Goal: Transaction & Acquisition: Download file/media

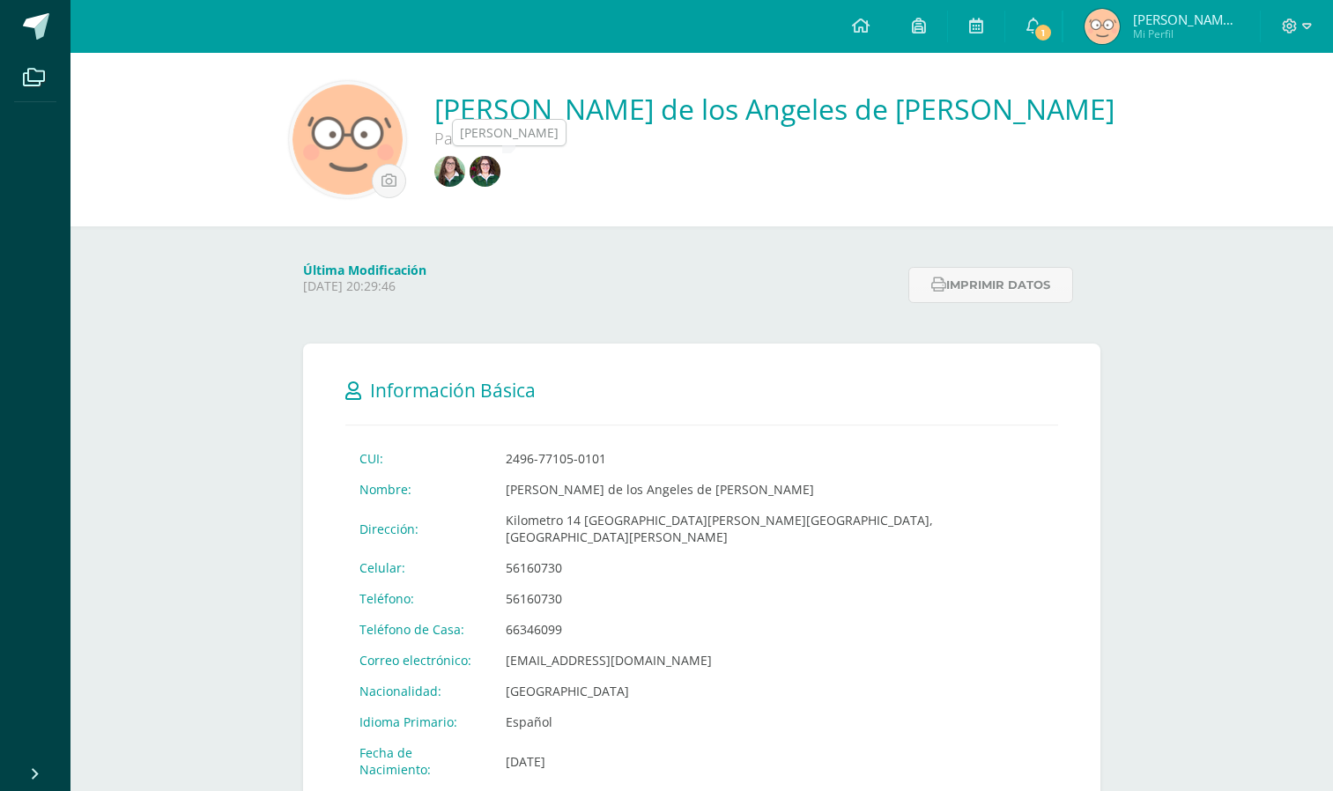
click at [465, 169] on img at bounding box center [449, 171] width 31 height 31
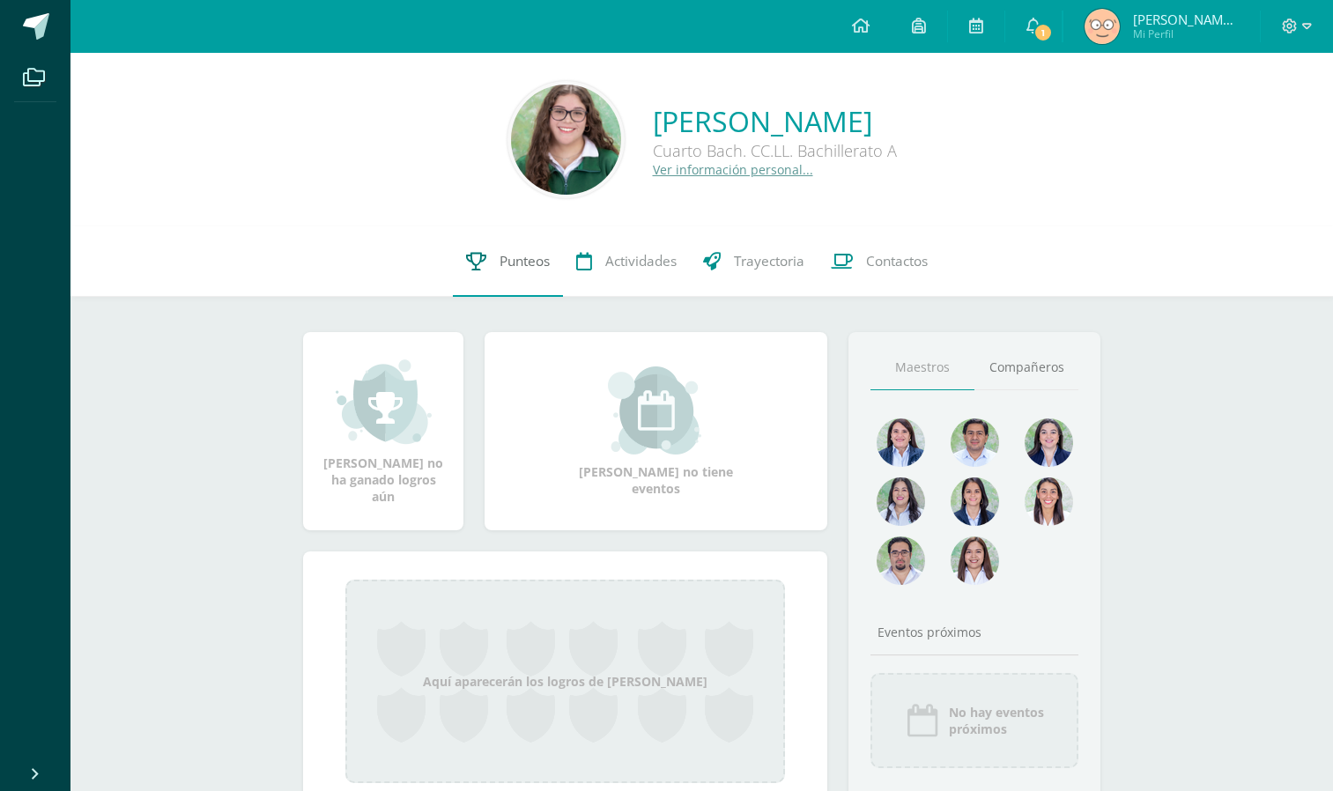
click at [530, 242] on link "Punteos" at bounding box center [508, 261] width 110 height 70
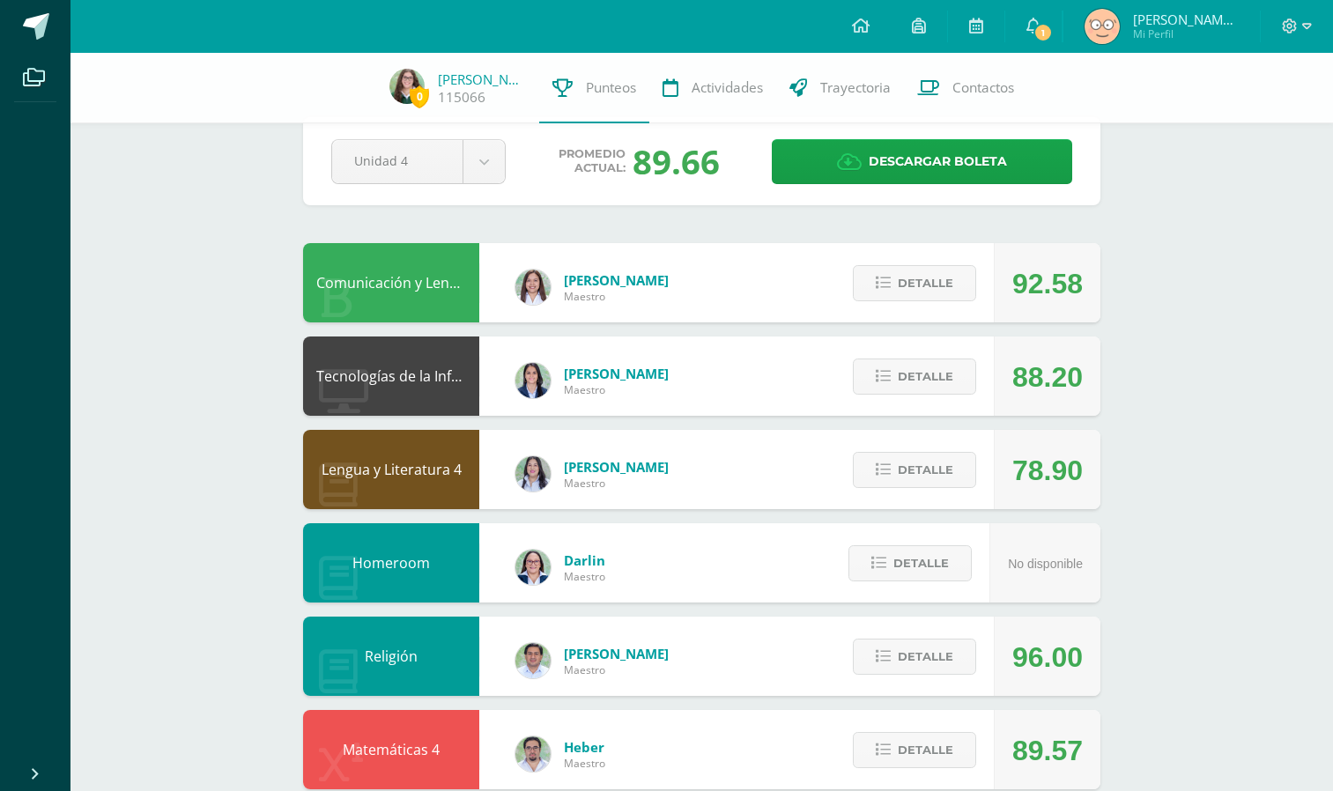
scroll to position [41, 0]
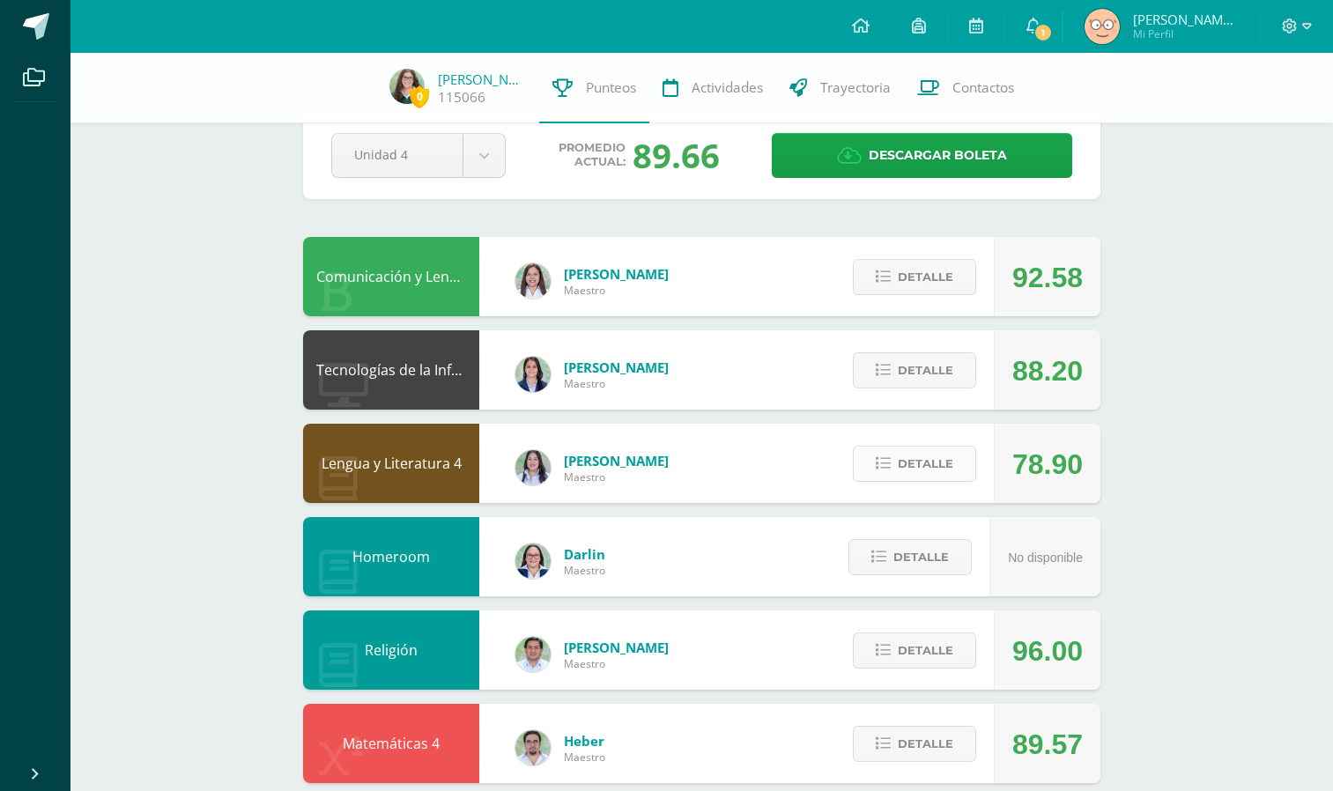
click at [922, 454] on span "Detalle" at bounding box center [925, 464] width 55 height 33
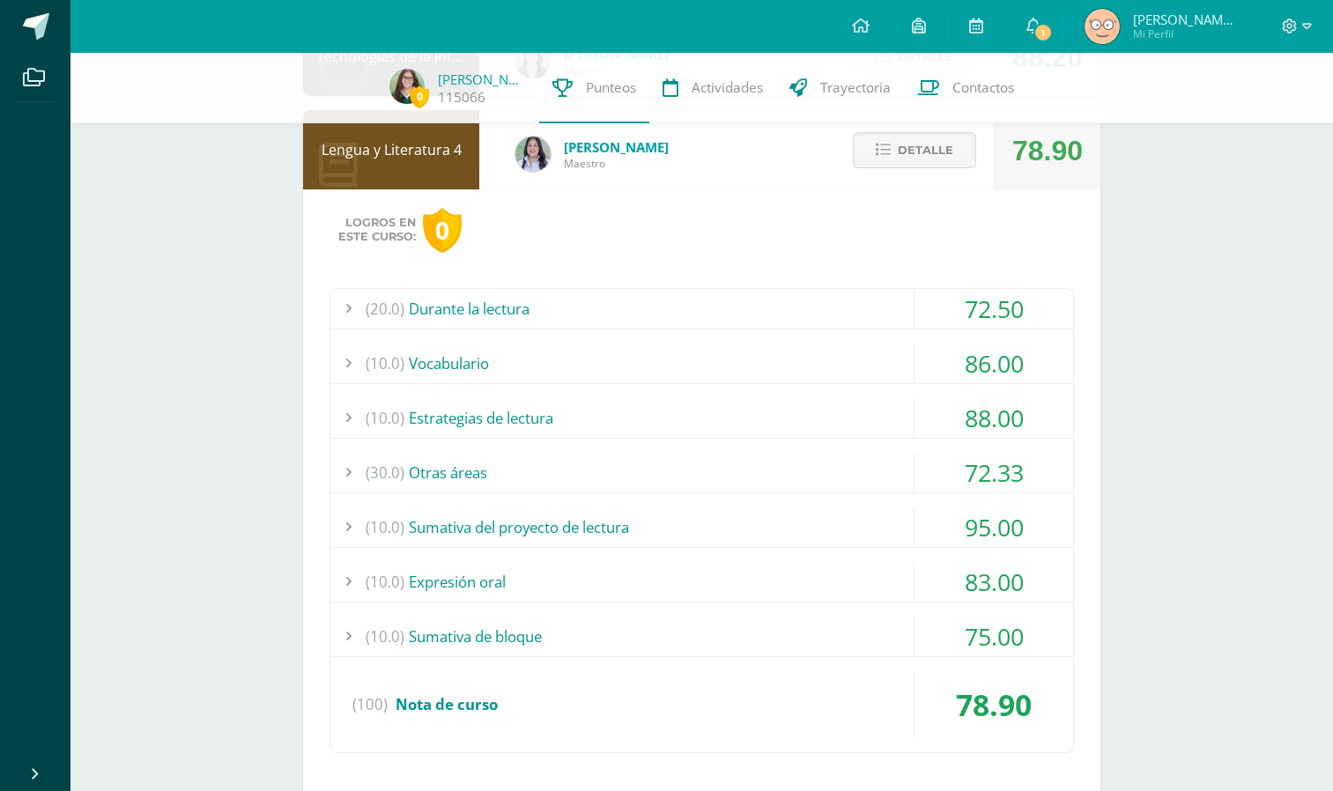
scroll to position [355, 0]
click at [786, 465] on div "(30.0) Otras áreas" at bounding box center [701, 472] width 743 height 40
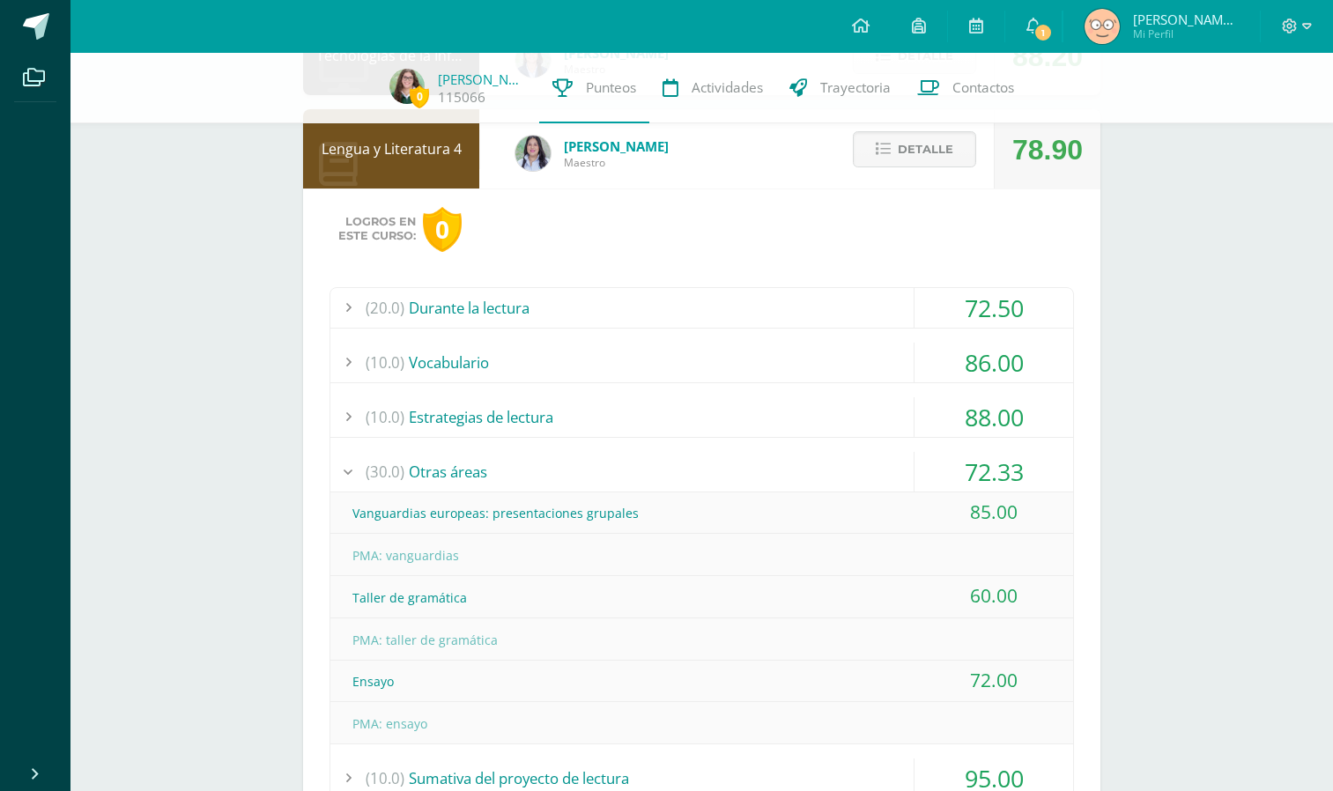
click at [786, 465] on div "(30.0) Otras áreas" at bounding box center [701, 472] width 743 height 40
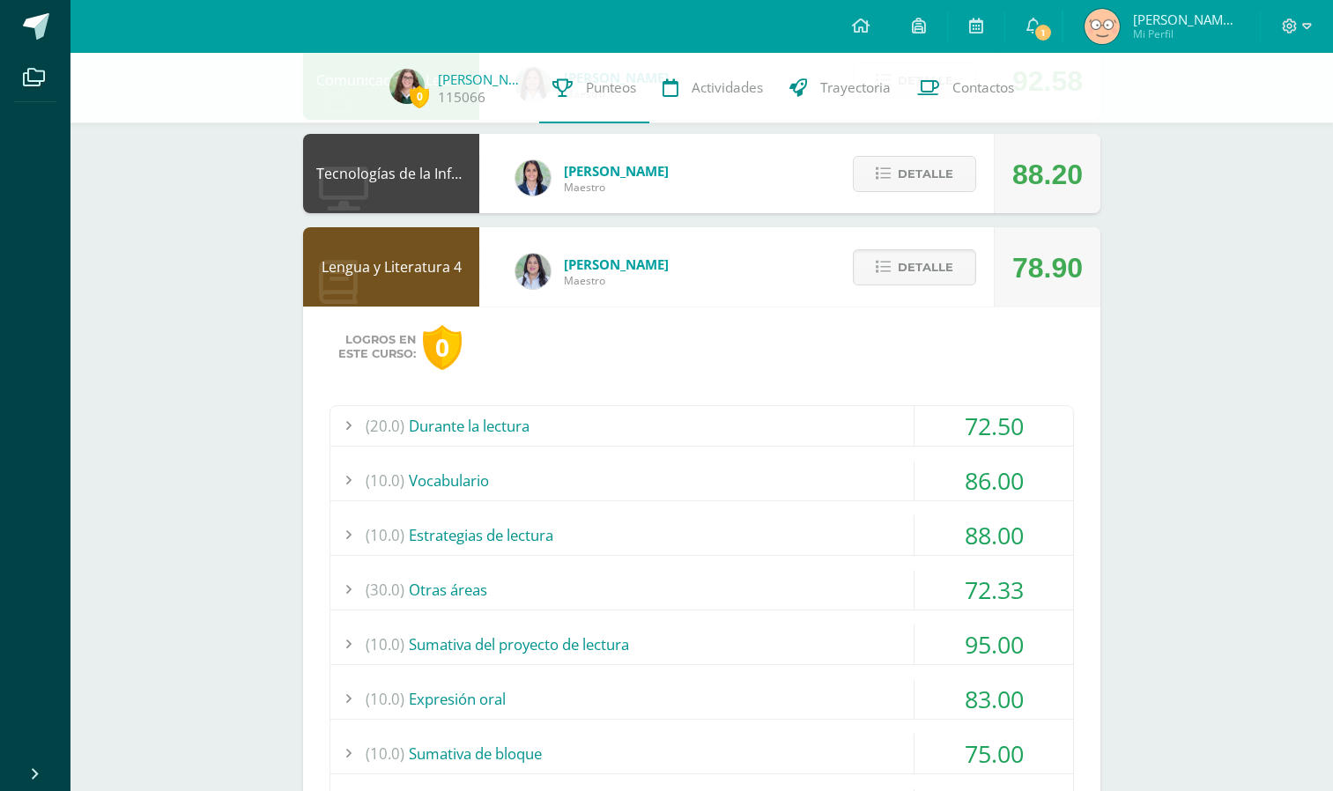
scroll to position [225, 0]
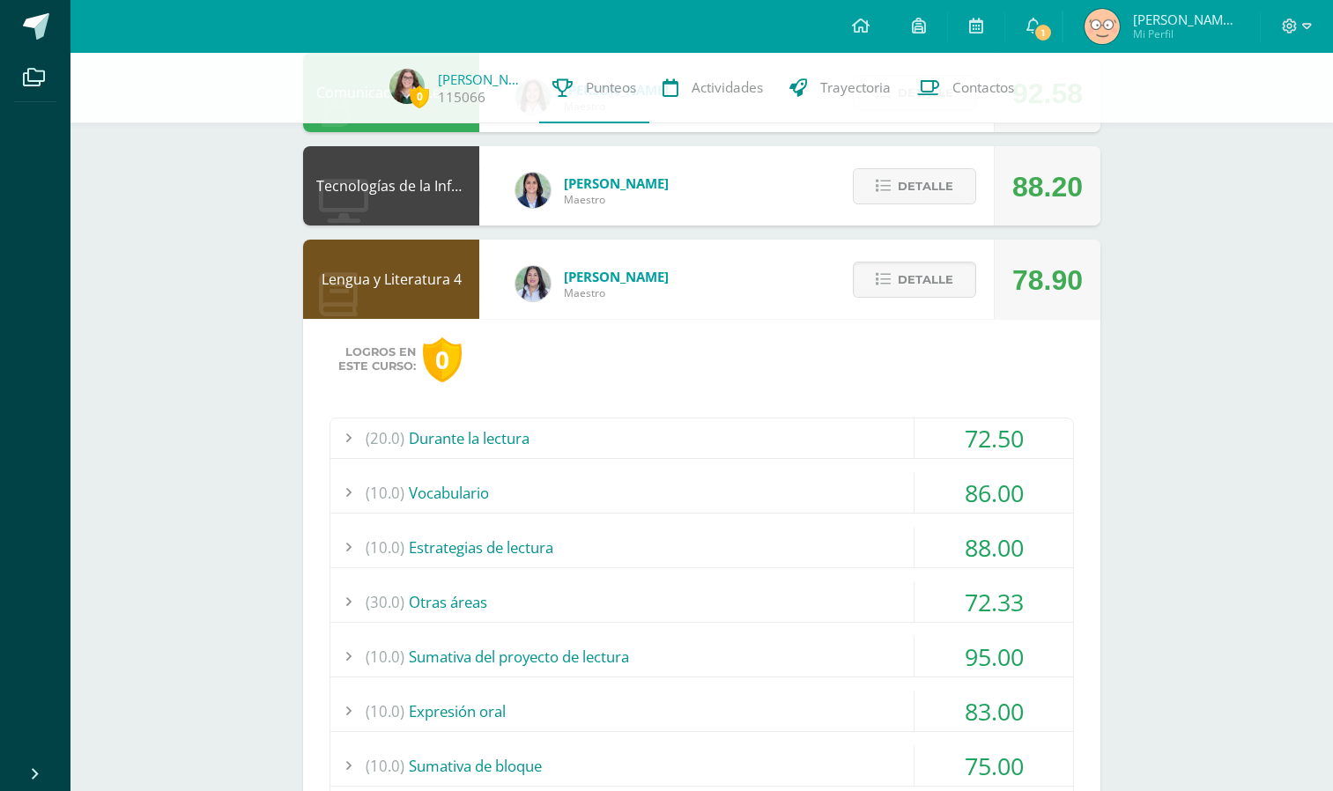
click at [906, 300] on div "Detalle" at bounding box center [909, 279] width 167 height 79
click at [899, 272] on span "Detalle" at bounding box center [925, 279] width 55 height 33
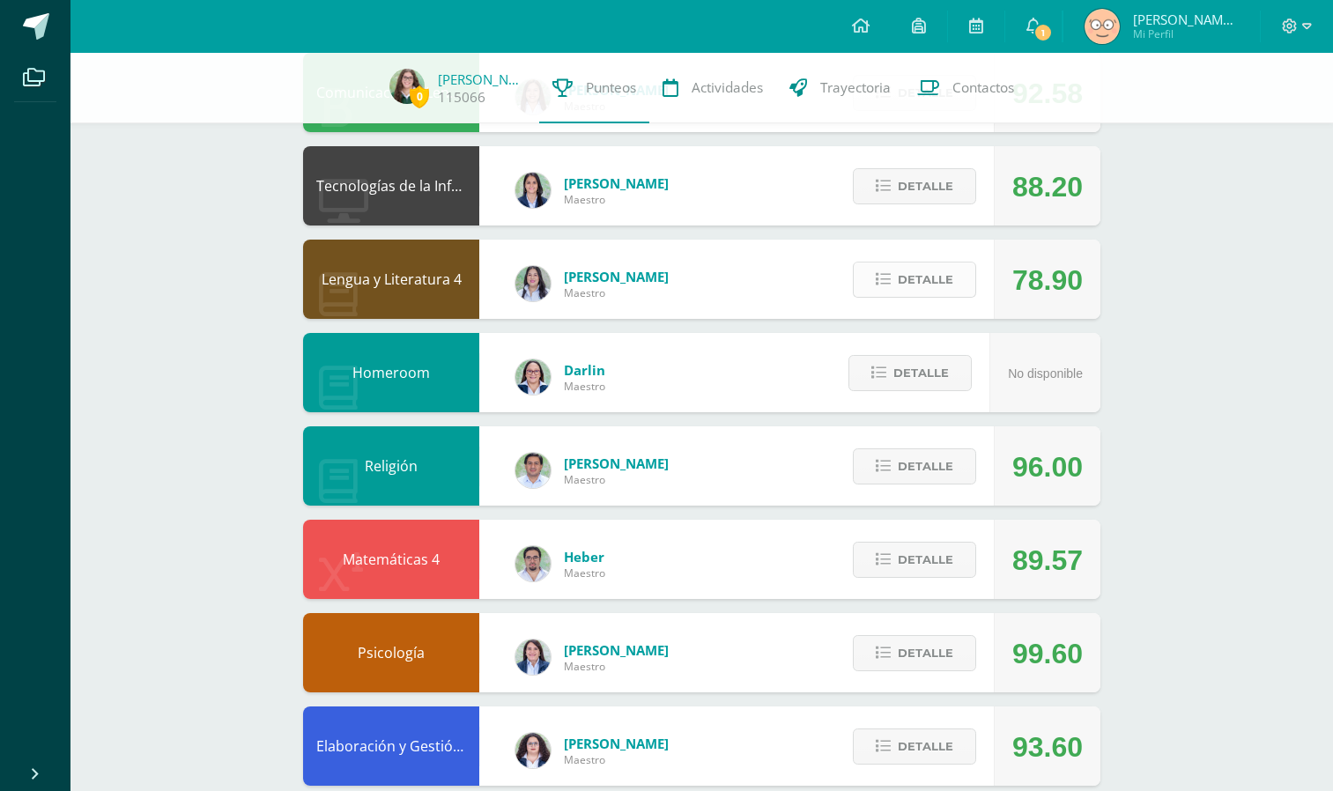
scroll to position [628, 0]
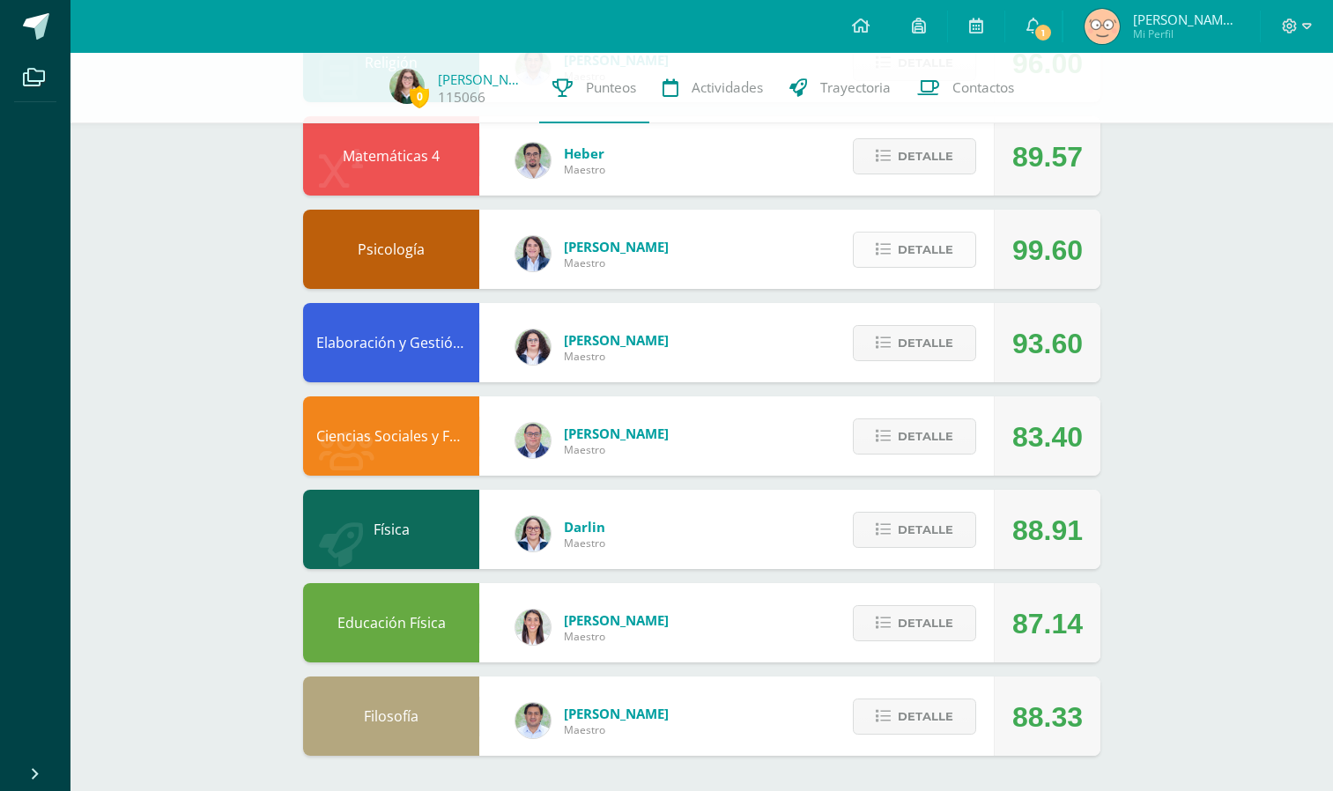
click at [923, 233] on button "Detalle" at bounding box center [914, 250] width 123 height 36
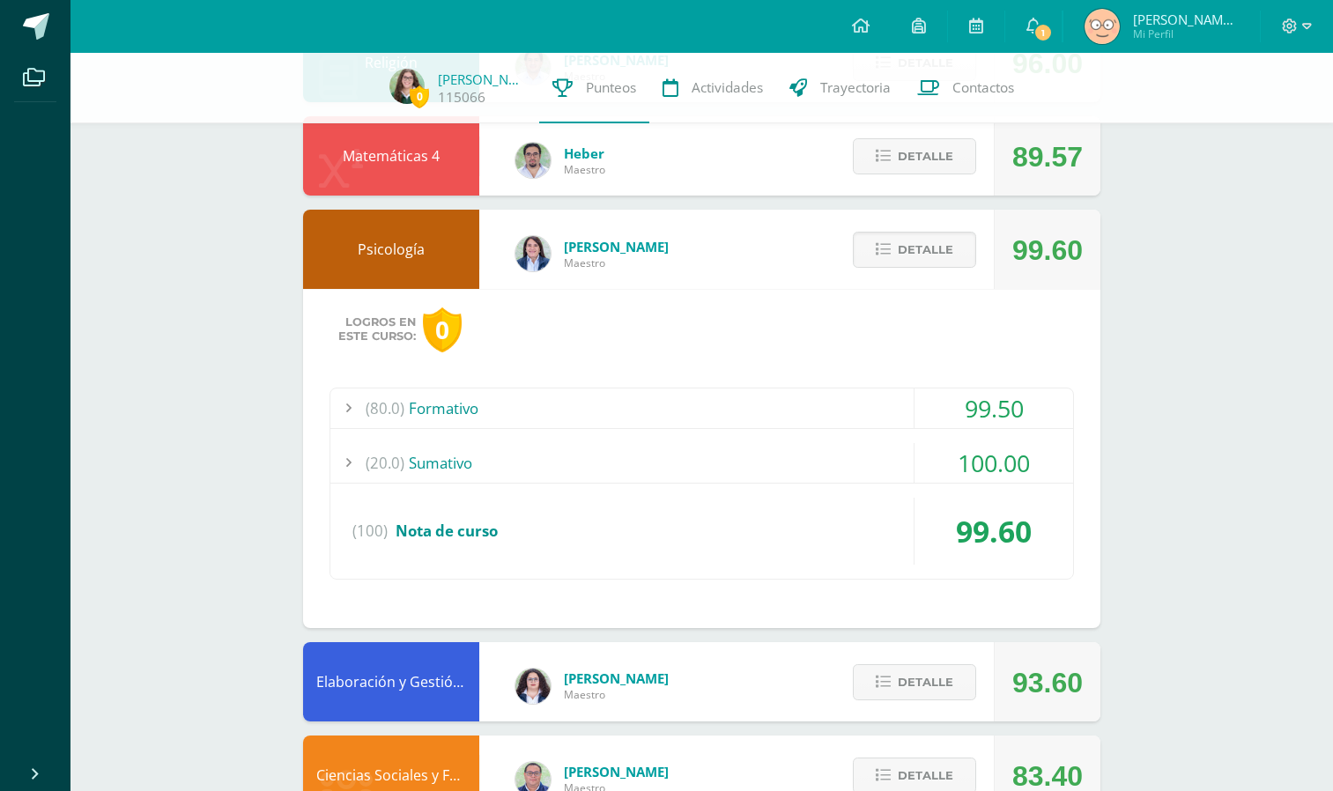
click at [823, 392] on div "(80.0) Formativo" at bounding box center [701, 408] width 743 height 40
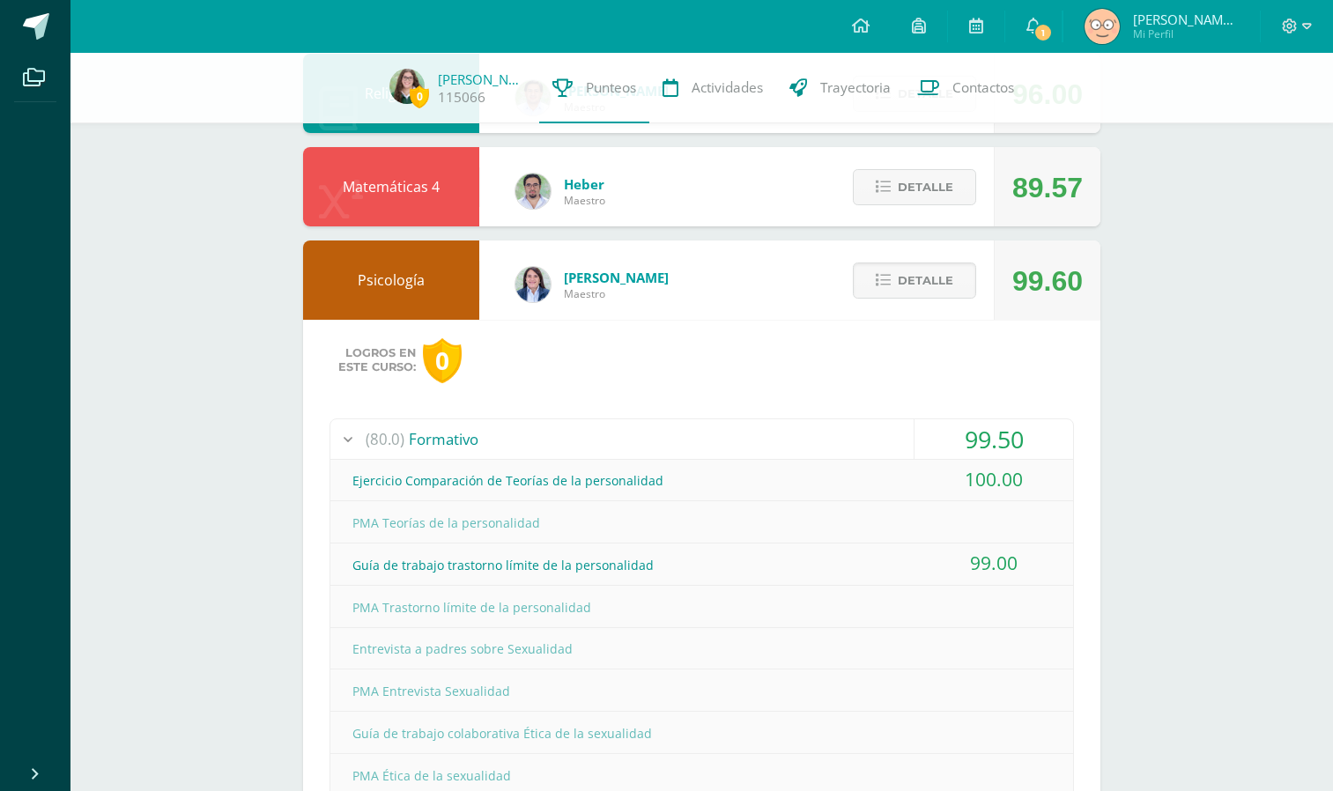
scroll to position [596, 0]
click at [907, 279] on span "Detalle" at bounding box center [925, 281] width 55 height 33
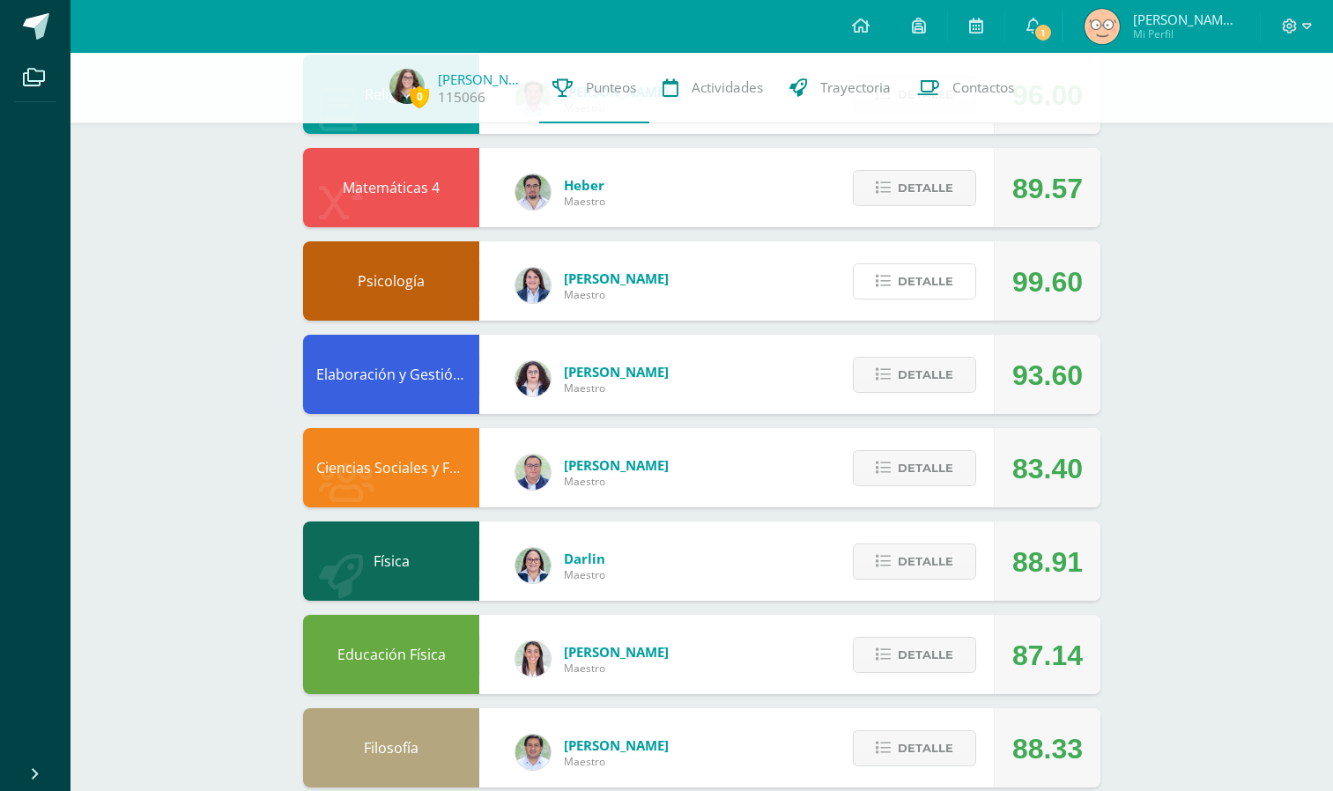
scroll to position [0, 0]
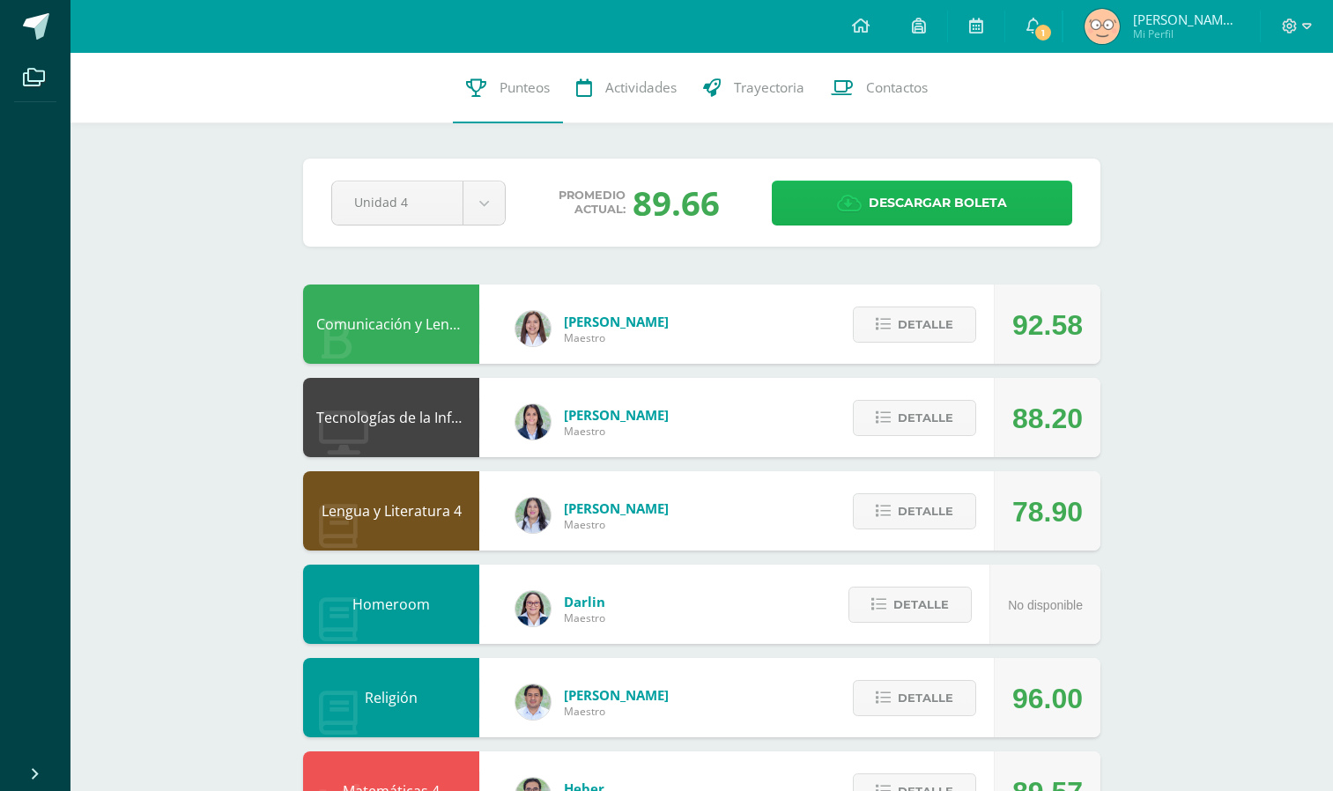
click at [921, 215] on span "Descargar boleta" at bounding box center [938, 202] width 138 height 43
